Goal: Task Accomplishment & Management: Use online tool/utility

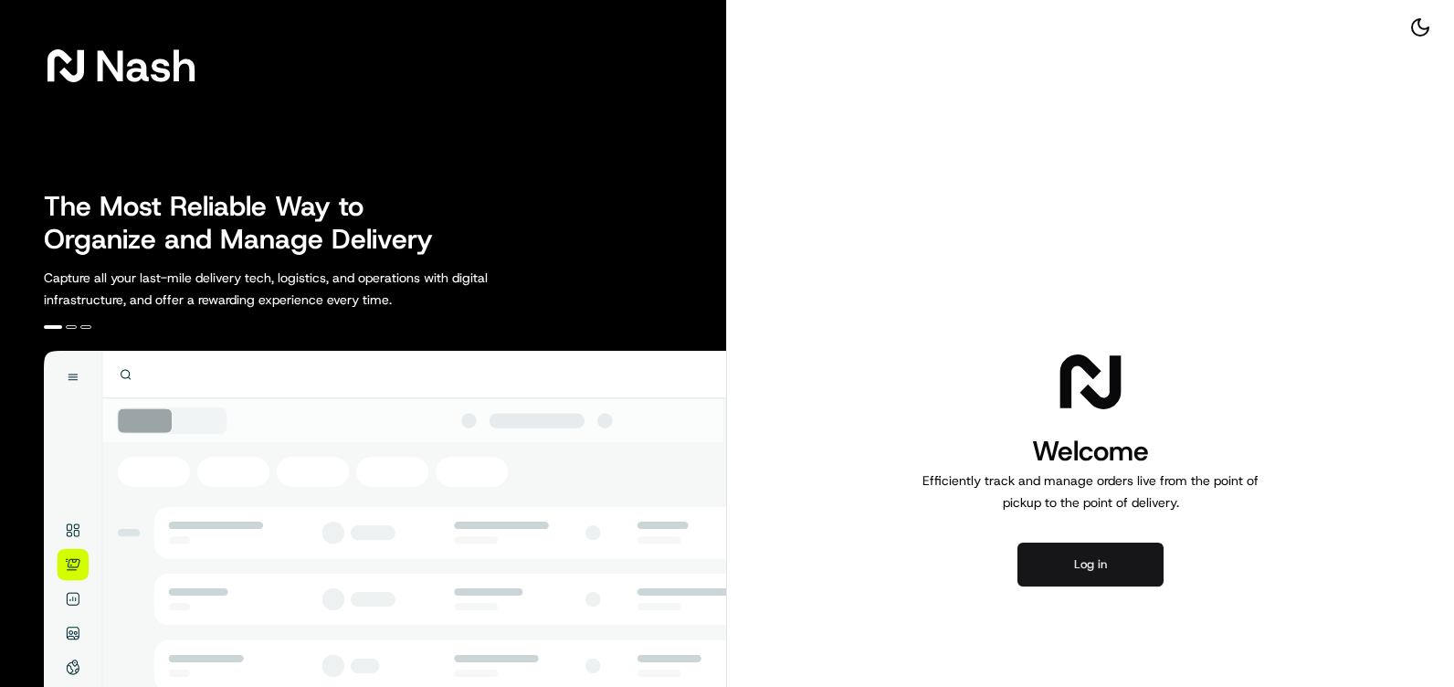
click at [1062, 548] on button "Log in" at bounding box center [1091, 565] width 146 height 44
click at [1114, 565] on button "Log in" at bounding box center [1091, 565] width 146 height 44
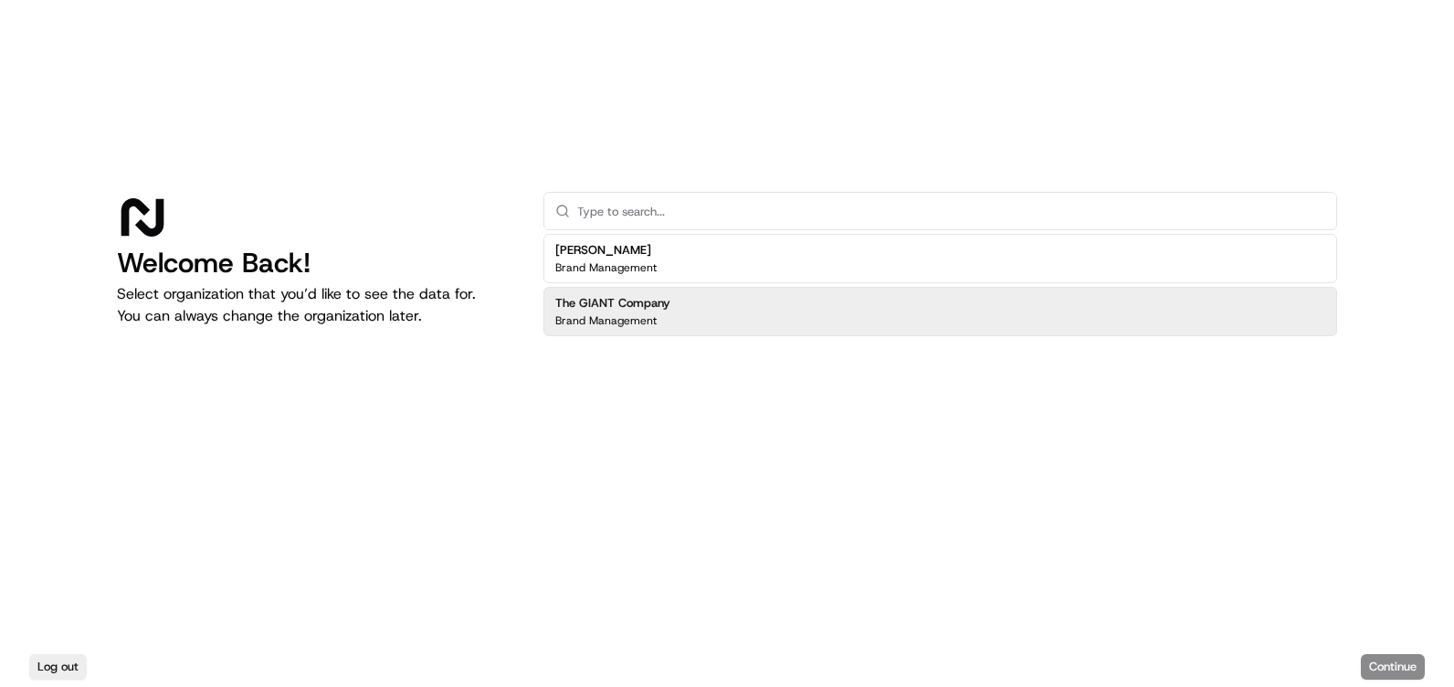
click at [659, 301] on h2 "The GIANT Company" at bounding box center [612, 303] width 115 height 16
click at [667, 317] on div "Brand Management" at bounding box center [612, 320] width 115 height 15
click at [1385, 661] on button "Continue" at bounding box center [1393, 667] width 64 height 26
